Goal: Task Accomplishment & Management: Use online tool/utility

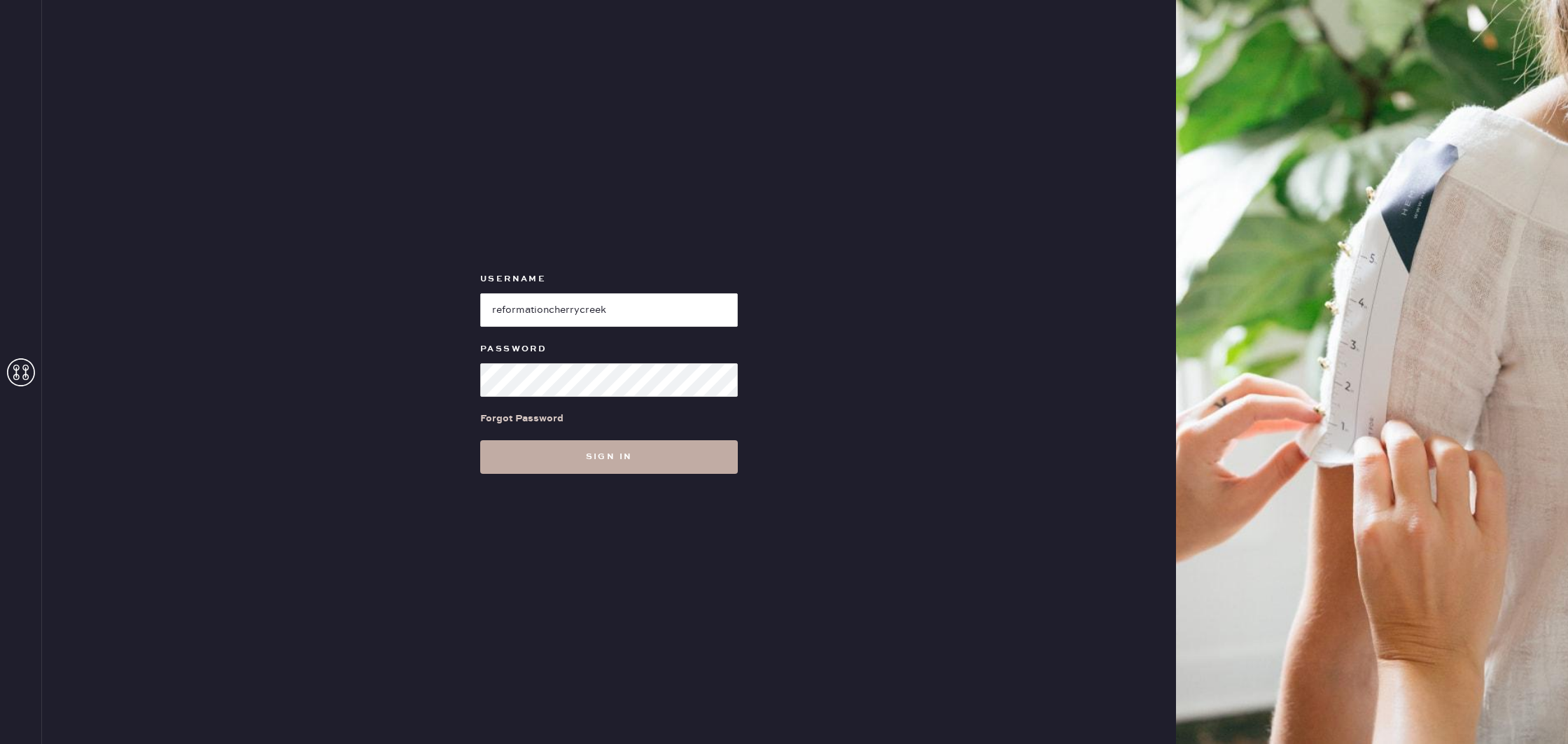
click at [600, 451] on button "Sign in" at bounding box center [608, 457] width 258 height 34
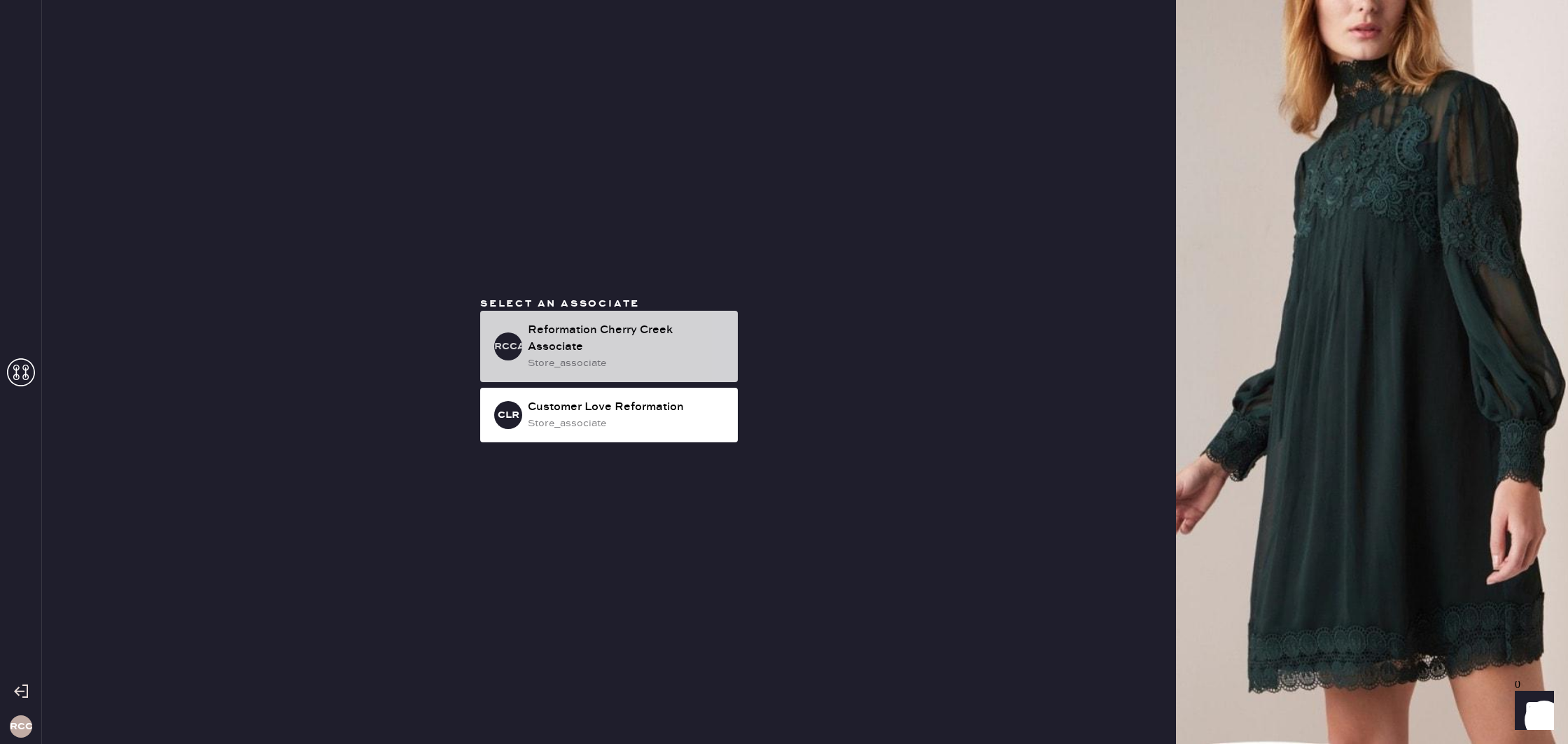
click at [577, 337] on div "Reformation Cherry Creek Associate" at bounding box center [627, 339] width 199 height 34
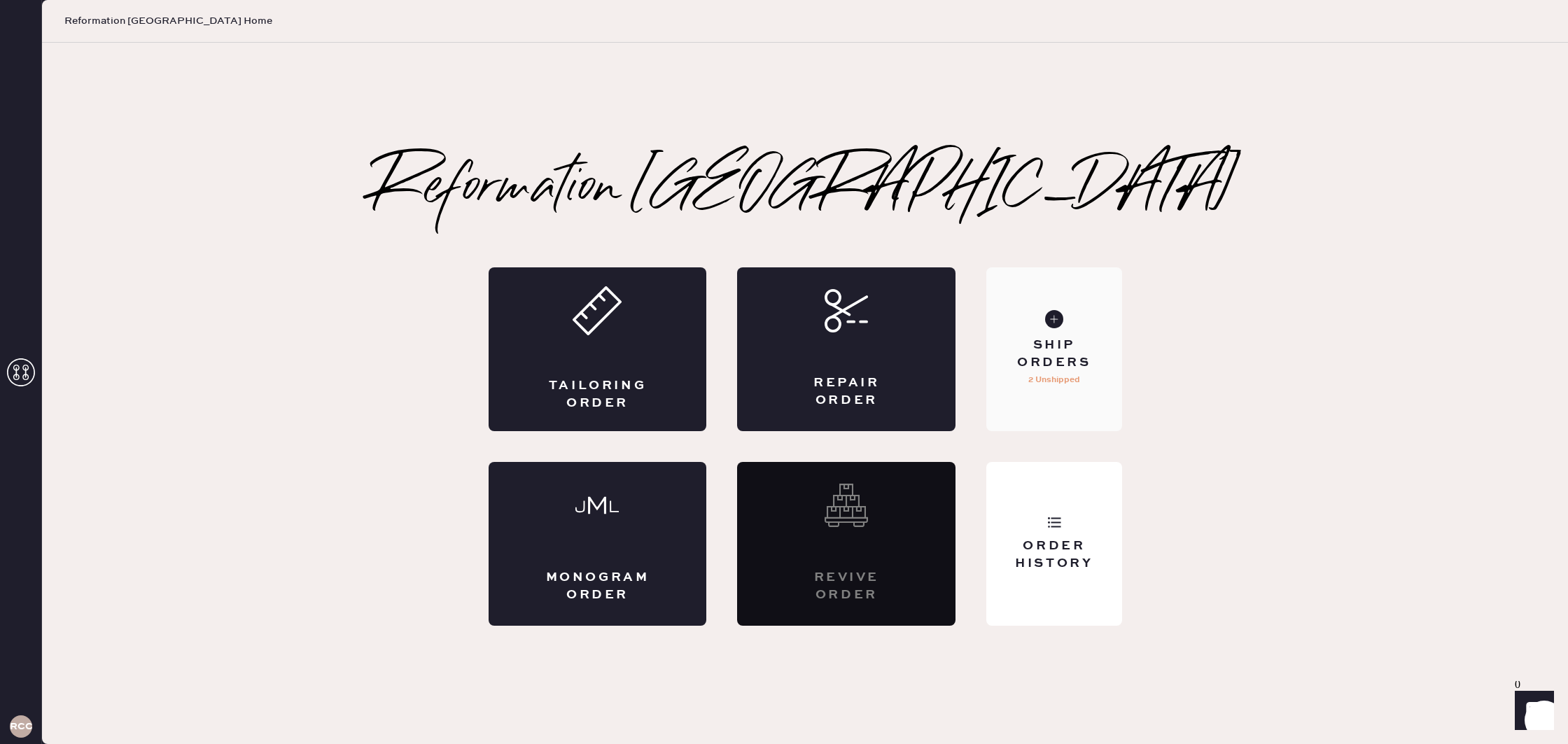
click at [1064, 341] on div "Ship Orders" at bounding box center [1054, 354] width 113 height 35
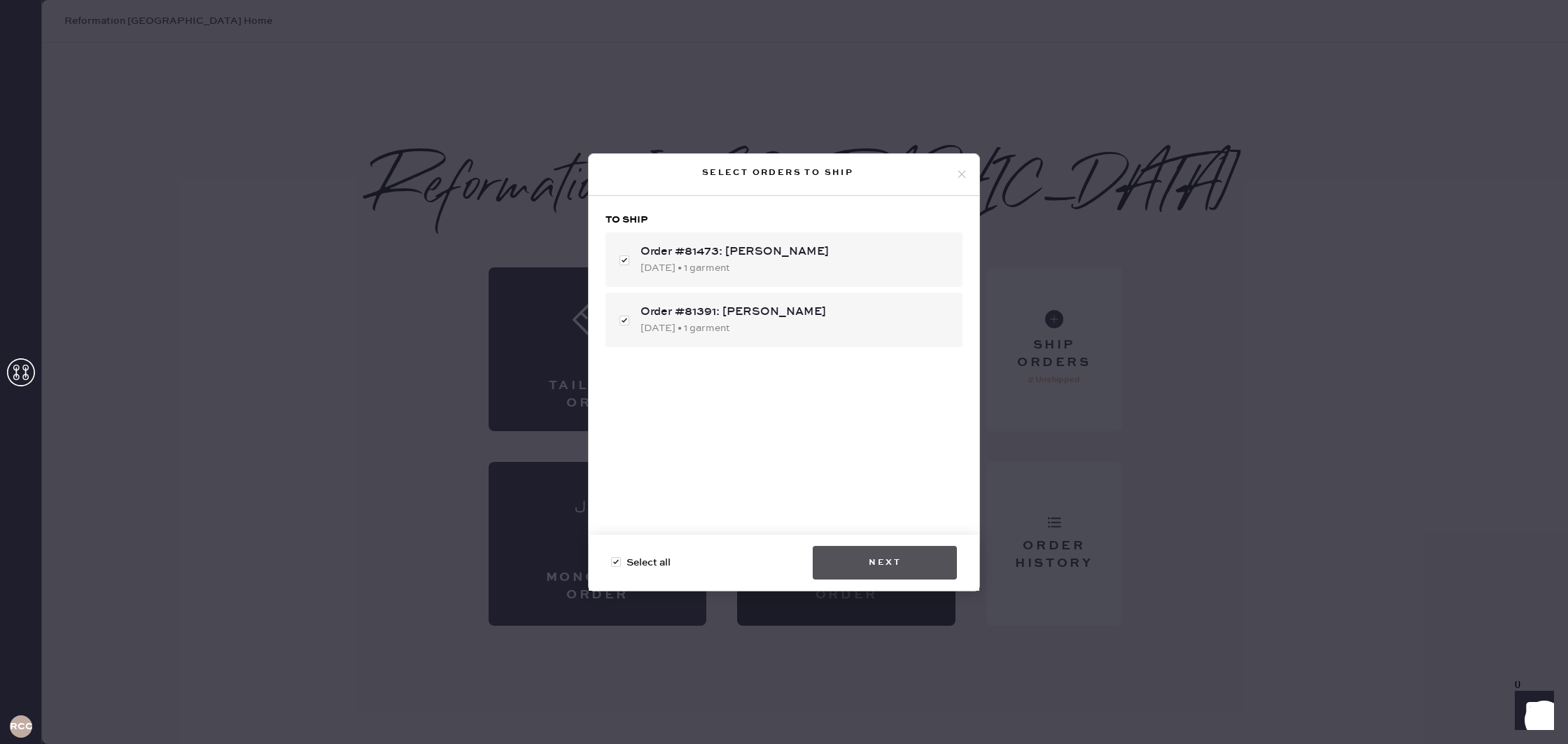
click at [890, 555] on button "Next" at bounding box center [885, 563] width 144 height 34
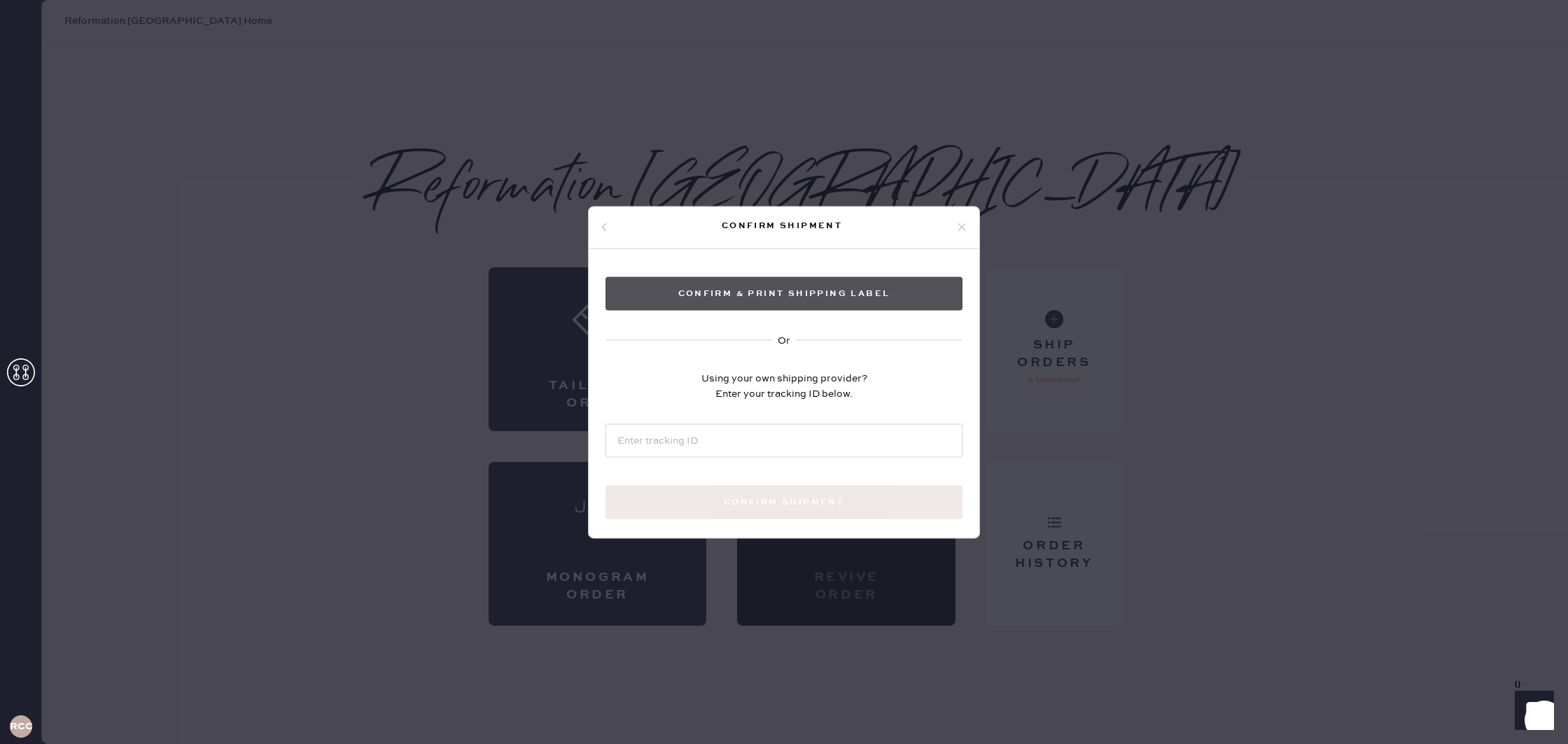
click at [831, 285] on button "Confirm & Print shipping label" at bounding box center [784, 293] width 357 height 34
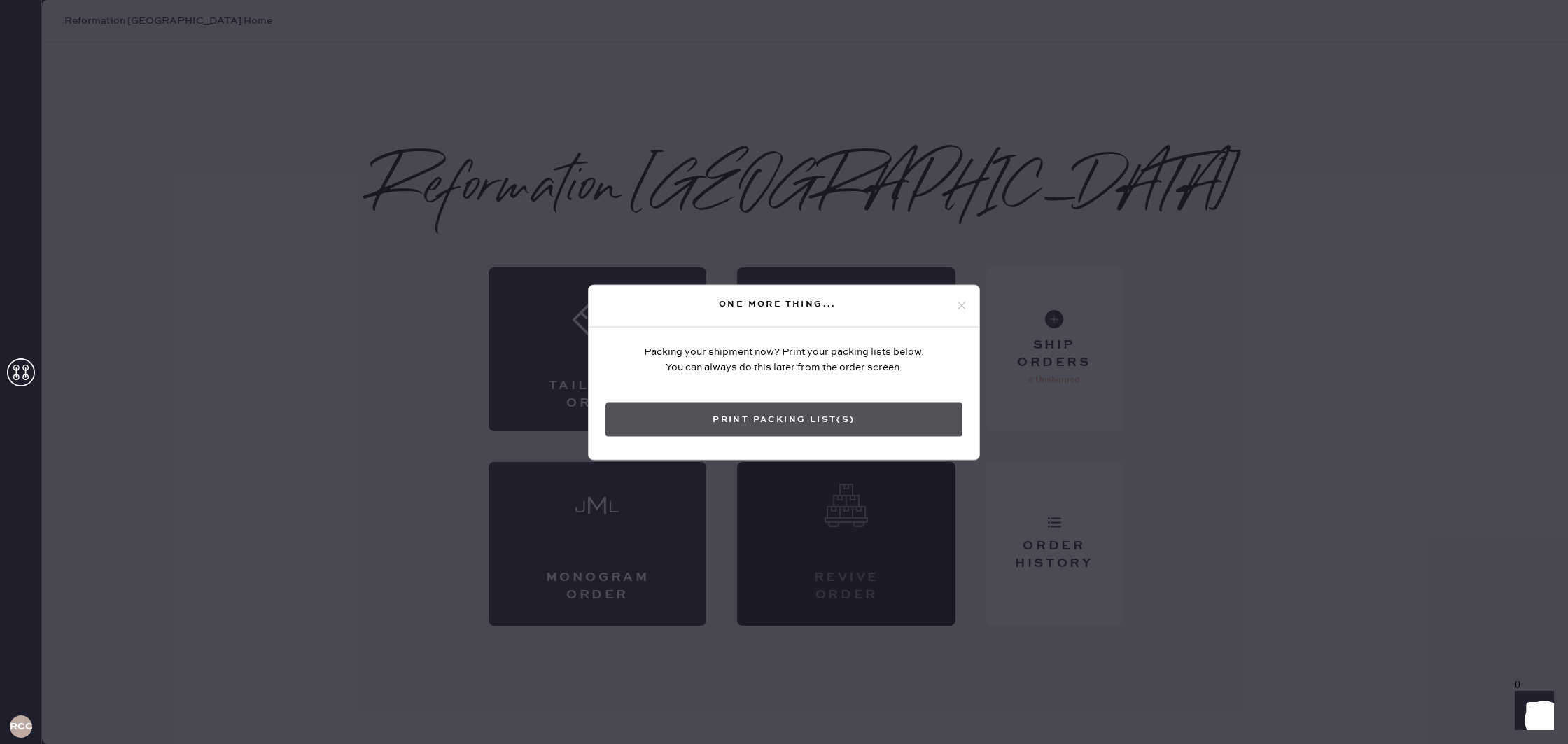
click at [816, 413] on button "Print Packing List(s)" at bounding box center [784, 419] width 357 height 34
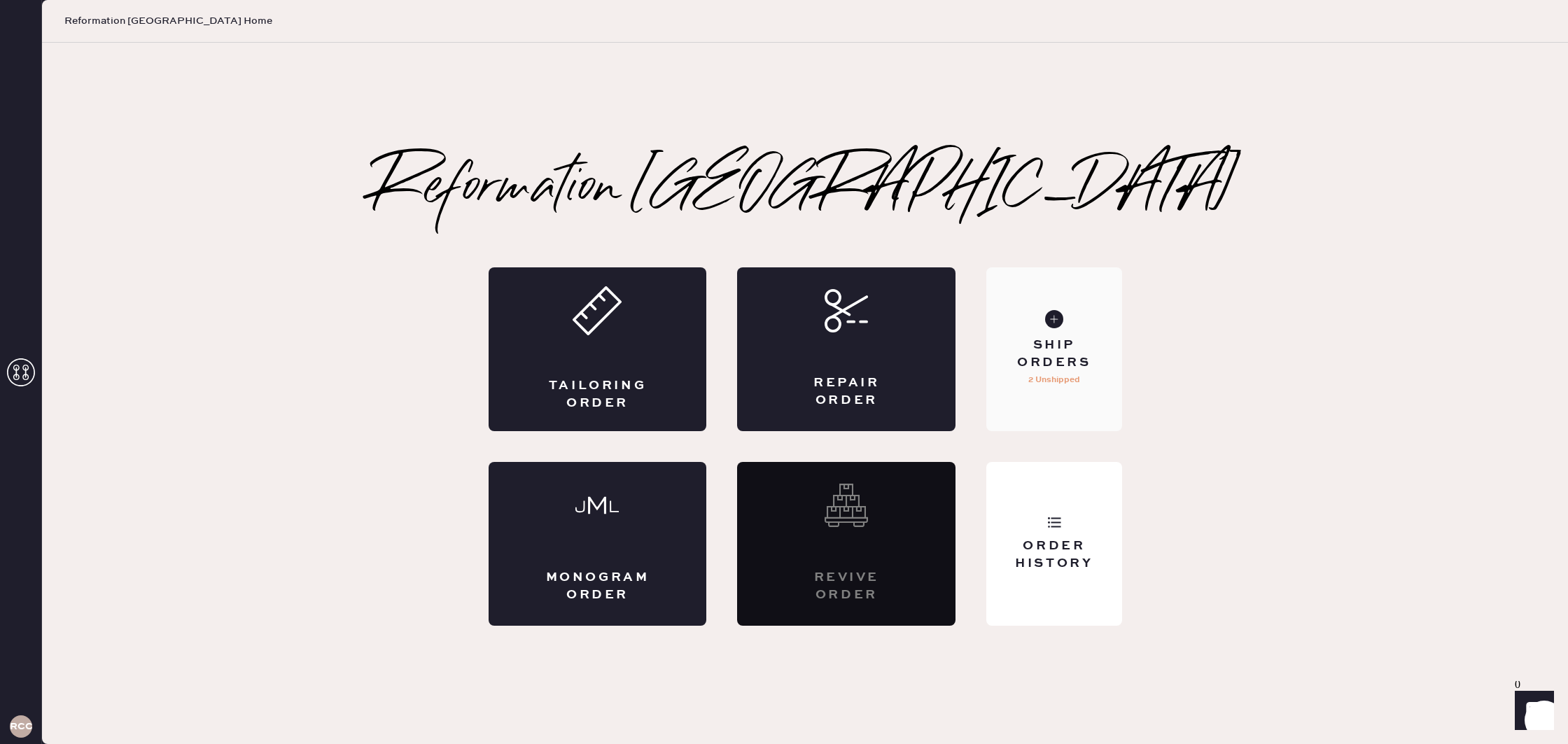
click at [1050, 297] on div "Ship Orders 2 Unshipped" at bounding box center [1054, 349] width 135 height 164
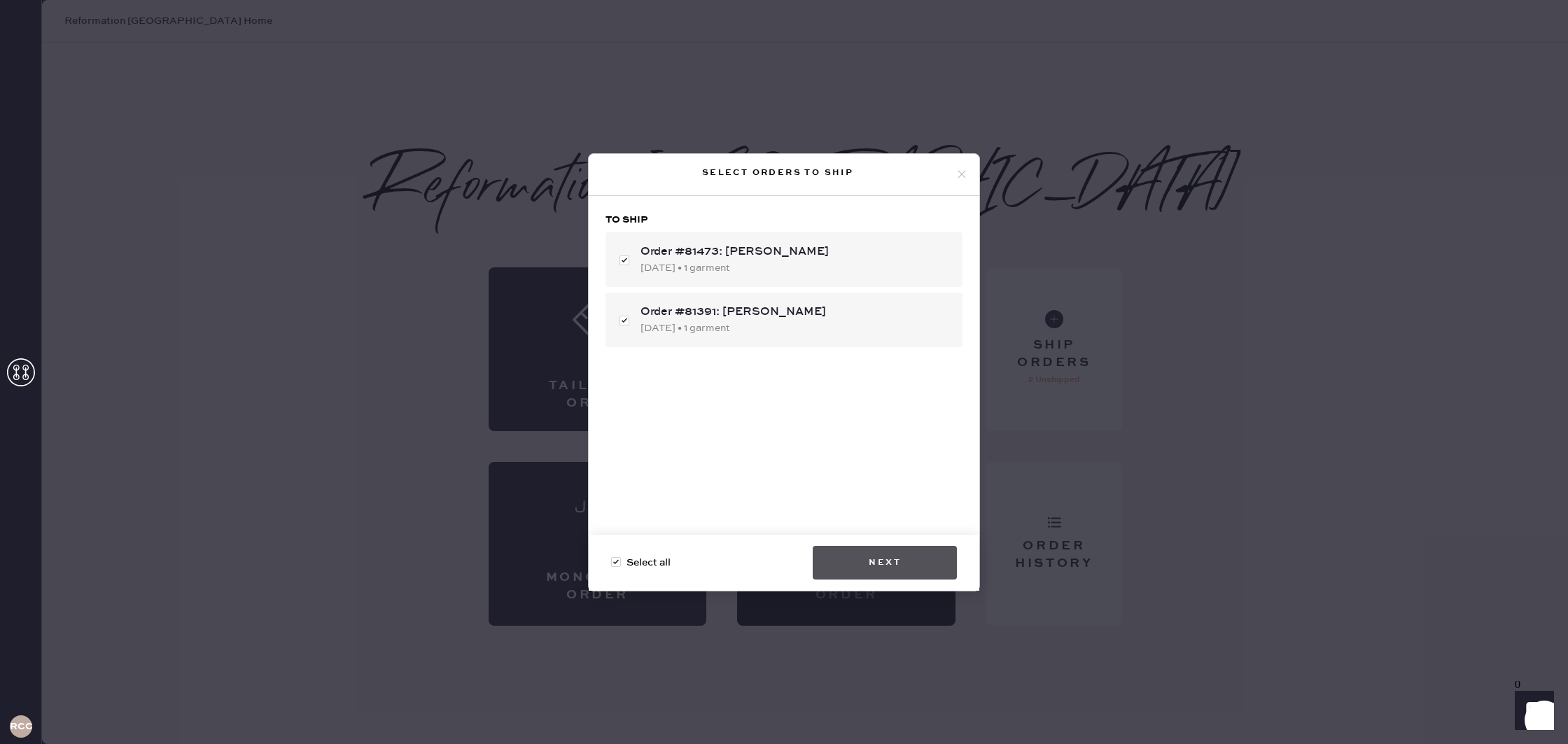
click at [928, 551] on button "Next" at bounding box center [885, 563] width 144 height 34
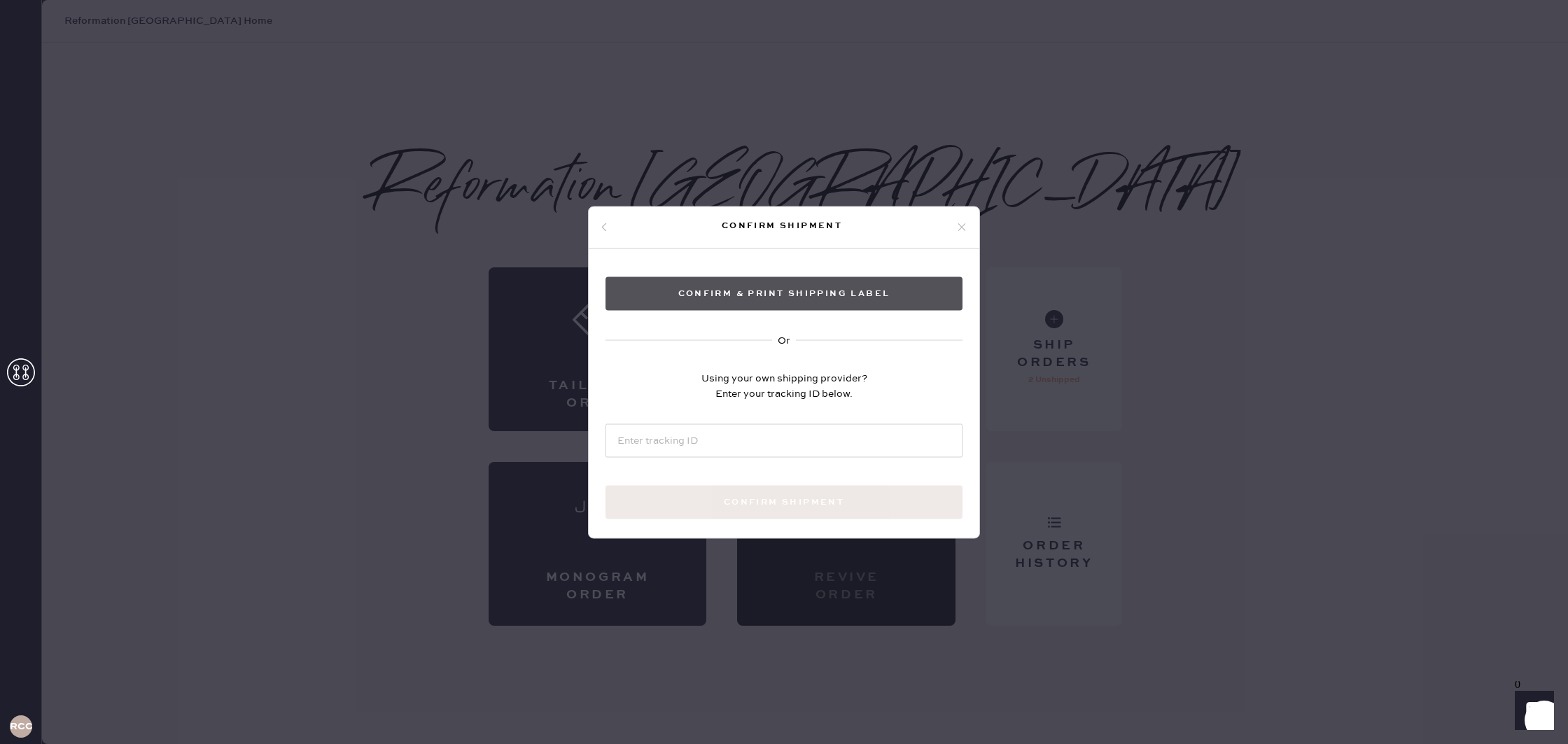
click at [813, 278] on button "Confirm & Print shipping label" at bounding box center [784, 293] width 357 height 34
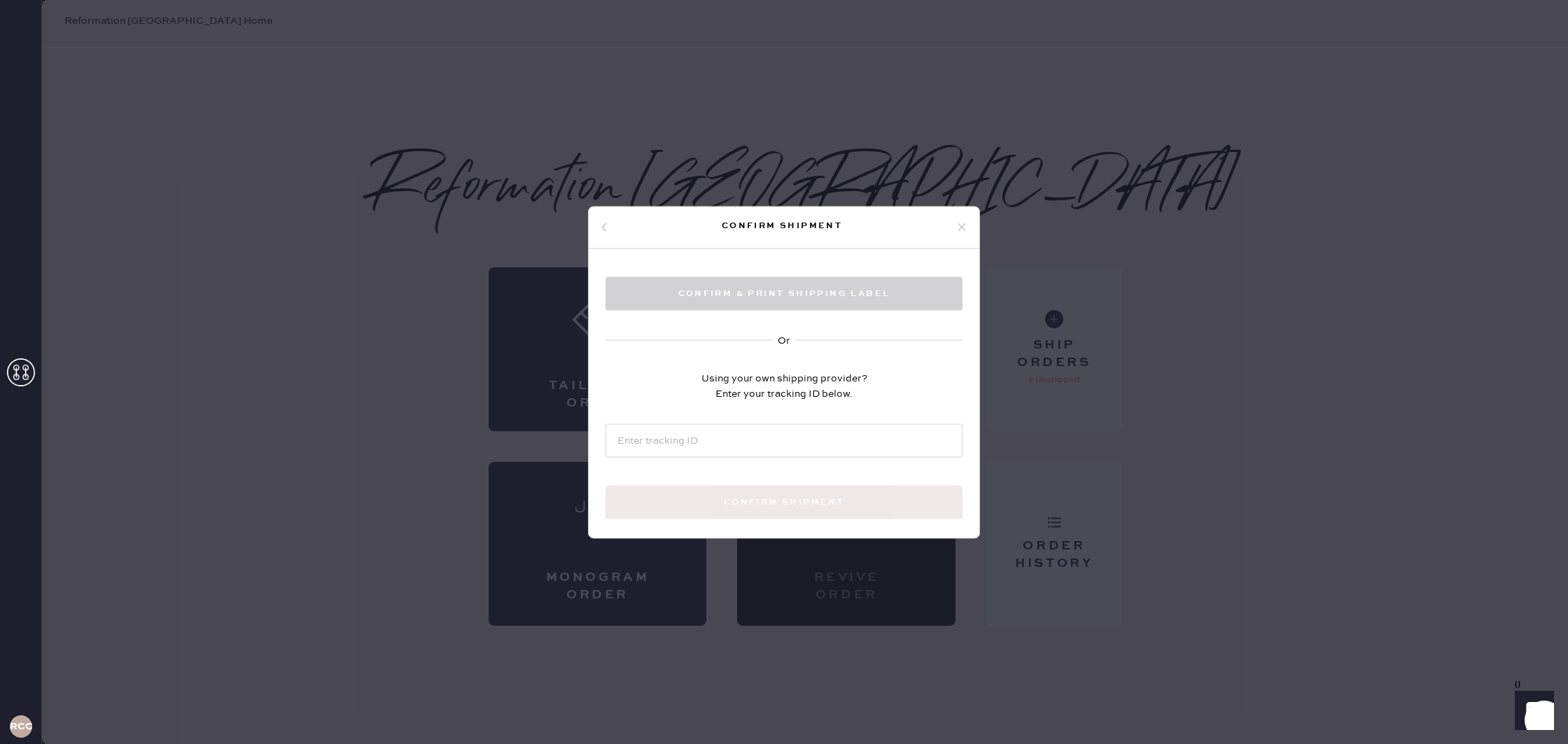
click at [772, 327] on div "Confirm & Print shipping label Or Using your own shipping provider? Enter your …" at bounding box center [784, 414] width 390 height 332
